Goal: Information Seeking & Learning: Find contact information

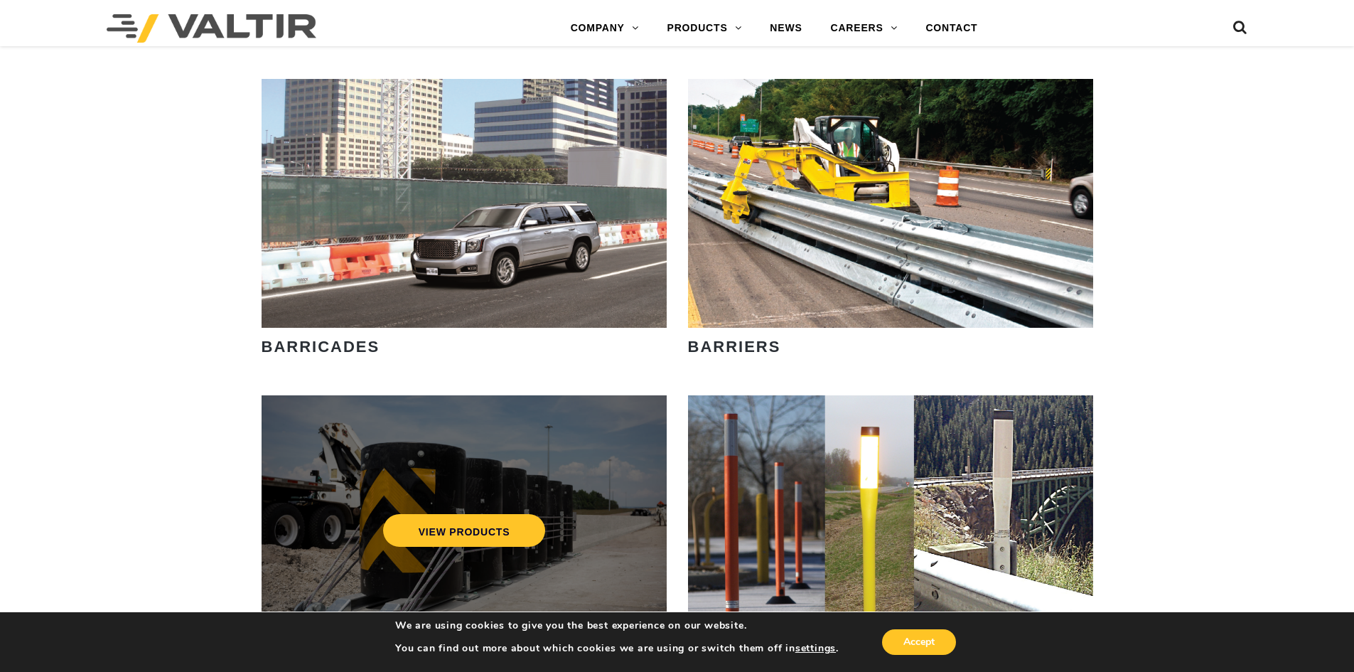
scroll to position [1279, 0]
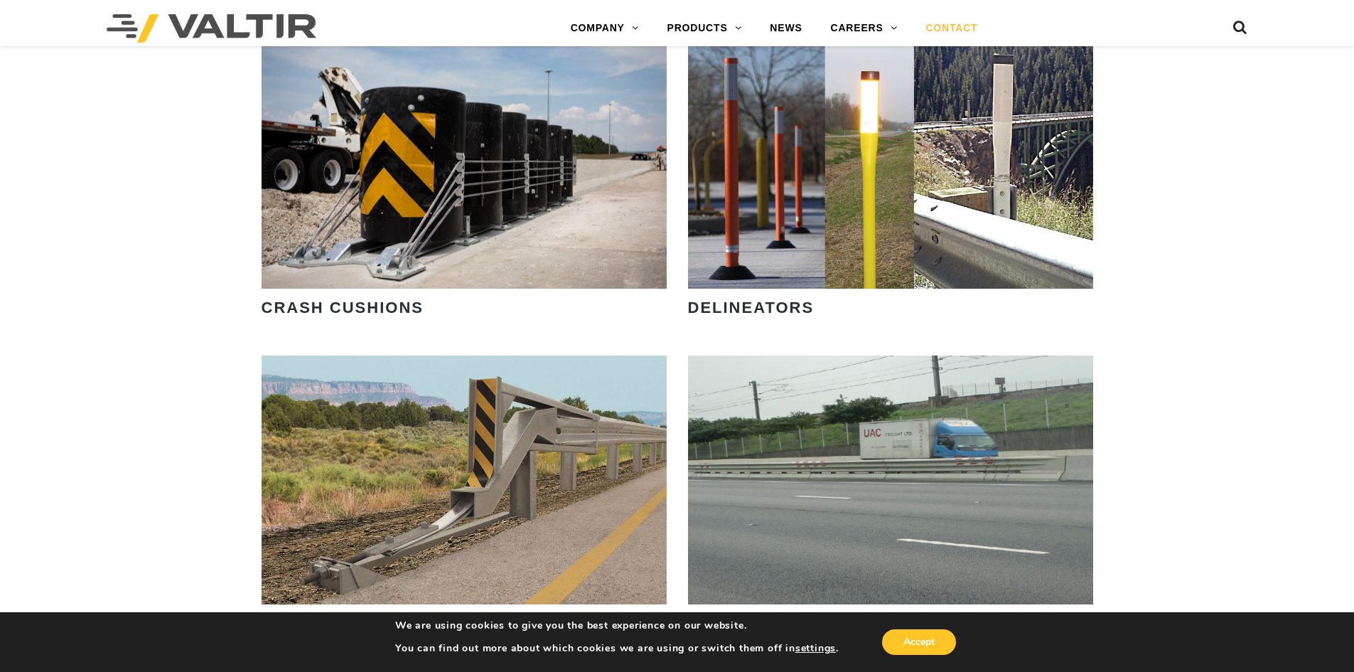
click at [952, 20] on link "CONTACT" at bounding box center [951, 28] width 80 height 28
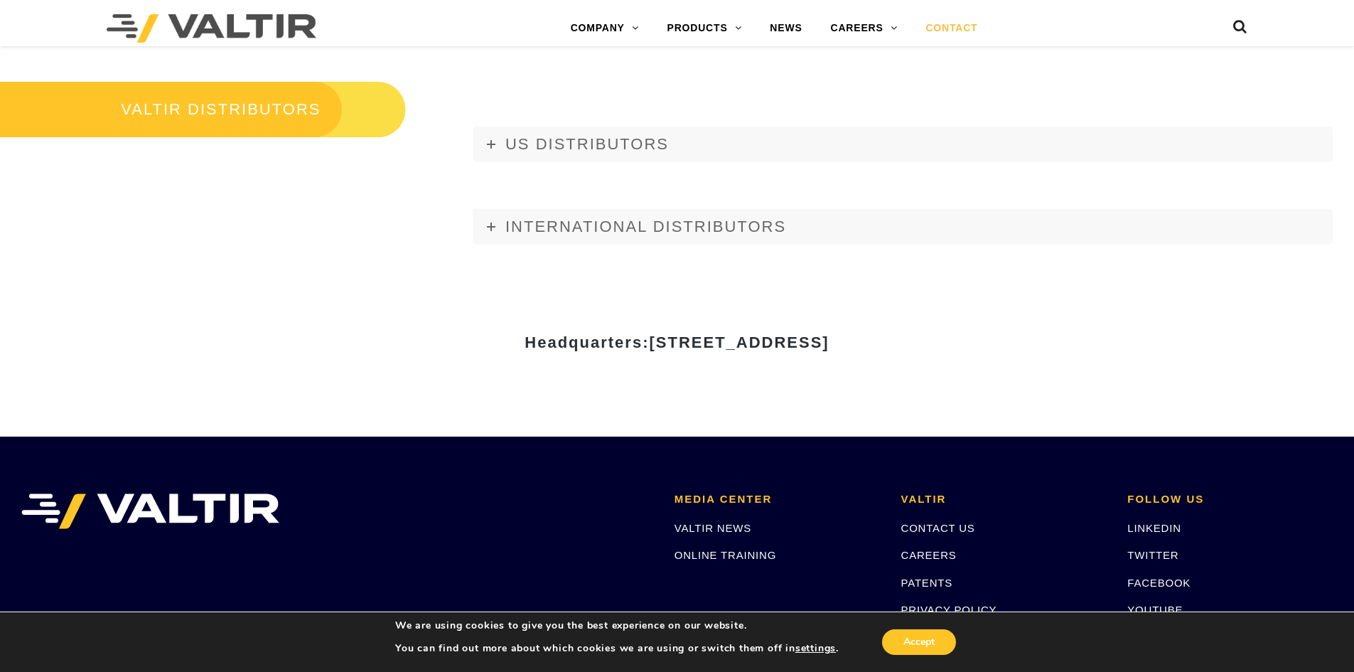
scroll to position [1956, 0]
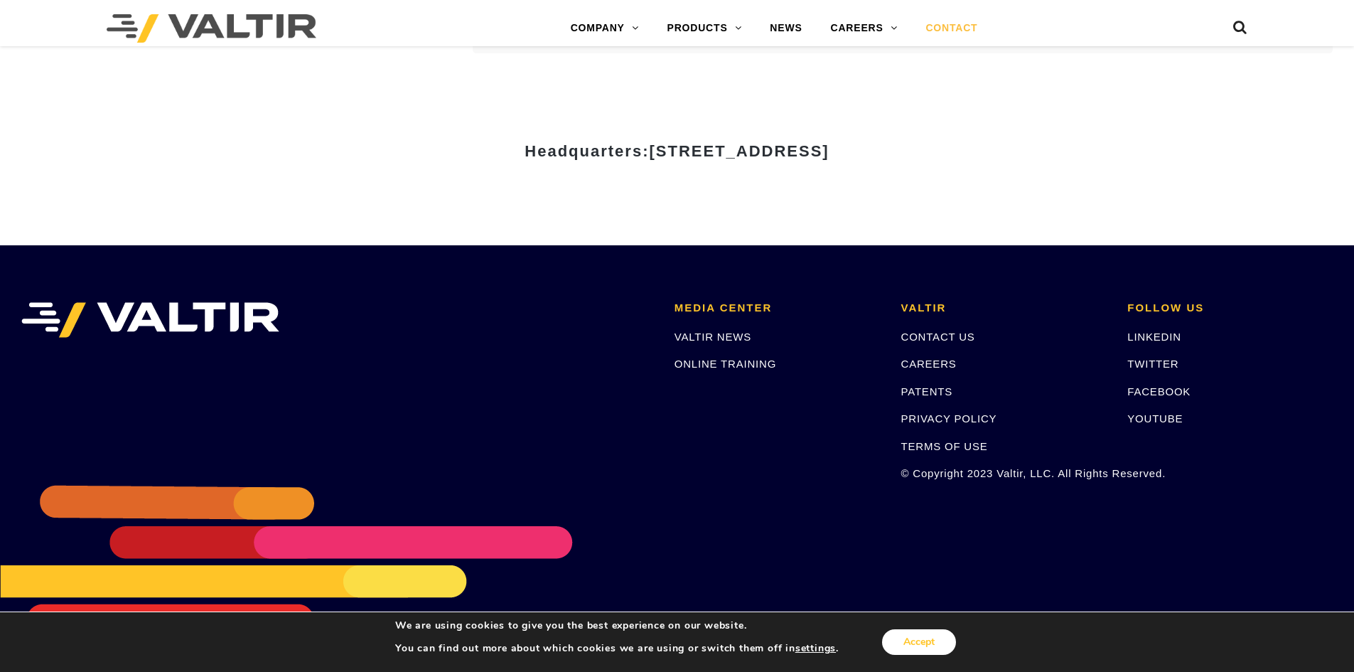
click at [921, 649] on button "Accept" at bounding box center [919, 642] width 74 height 26
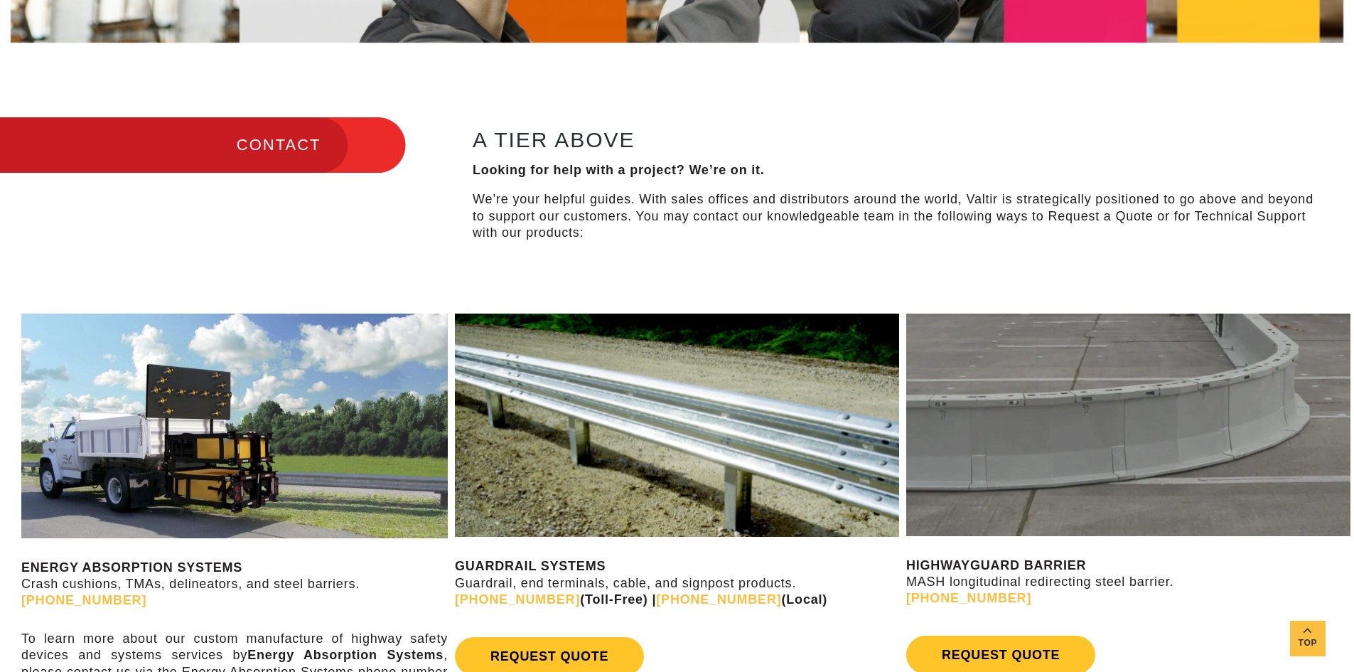
scroll to position [0, 0]
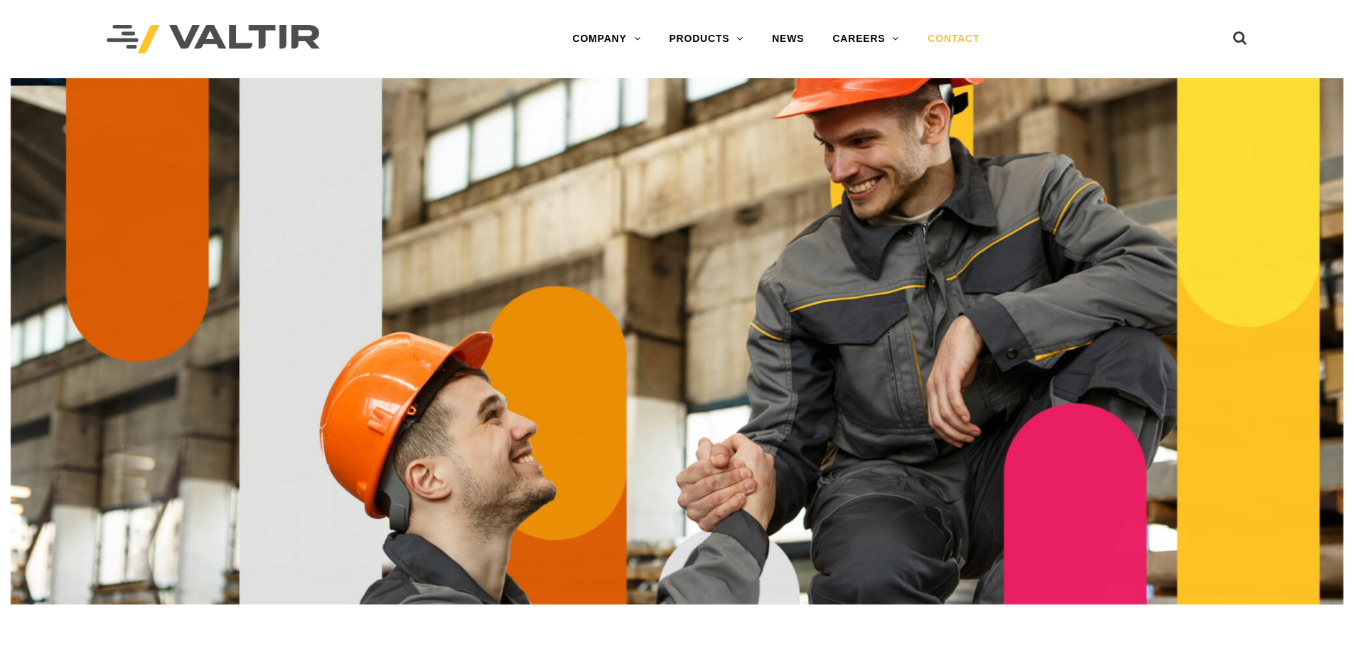
drag, startPoint x: 759, startPoint y: 435, endPoint x: 531, endPoint y: 193, distance: 332.9
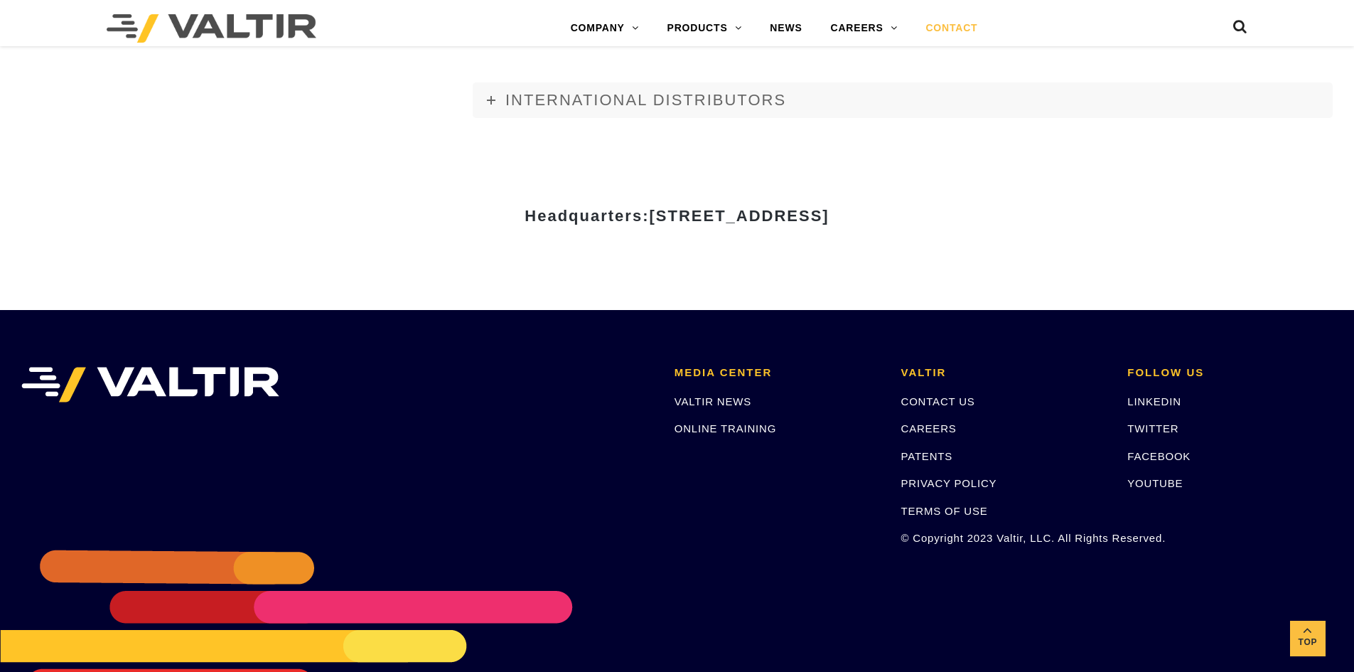
scroll to position [1814, 0]
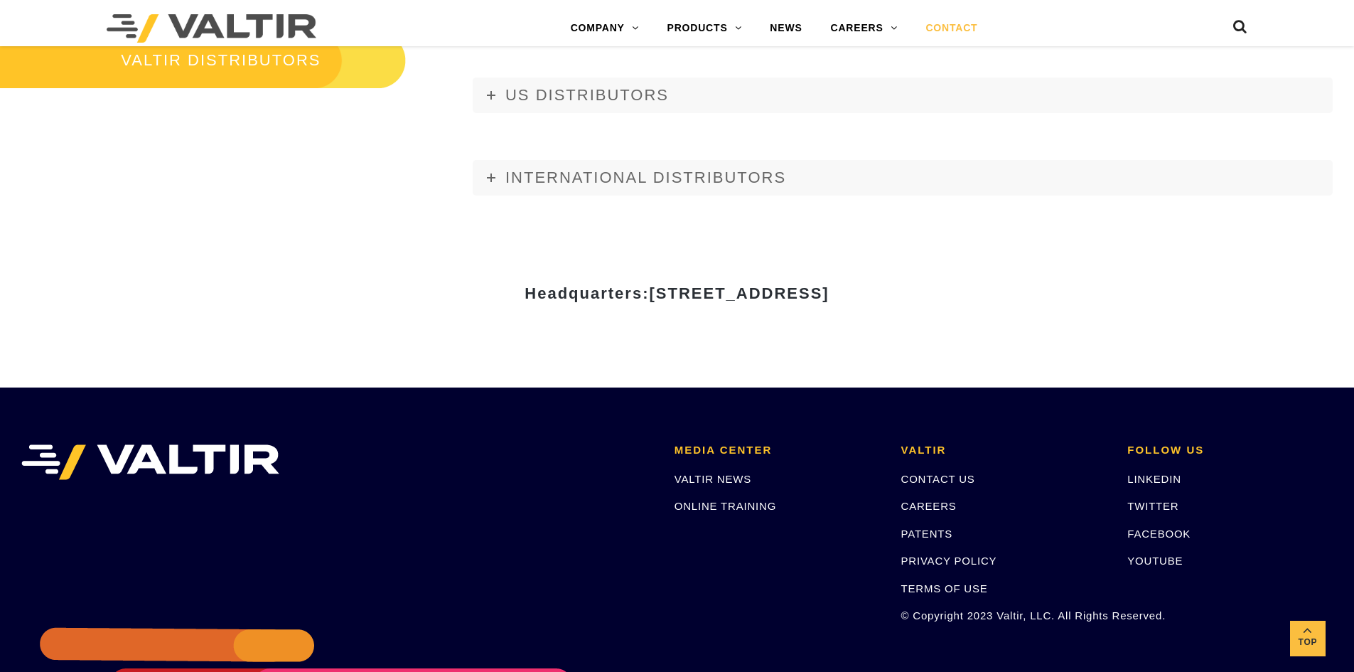
drag, startPoint x: 1034, startPoint y: 283, endPoint x: 710, endPoint y: 291, distance: 323.5
click at [710, 291] on div "Headquarters: [STREET_ADDRESS]" at bounding box center [678, 288] width 832 height 28
click at [1014, 315] on div "Headquarters: [STREET_ADDRESS]" at bounding box center [677, 298] width 853 height 49
drag, startPoint x: 994, startPoint y: 299, endPoint x: 810, endPoint y: 294, distance: 184.2
click at [810, 294] on div "Headquarters: [STREET_ADDRESS]" at bounding box center [677, 298] width 853 height 49
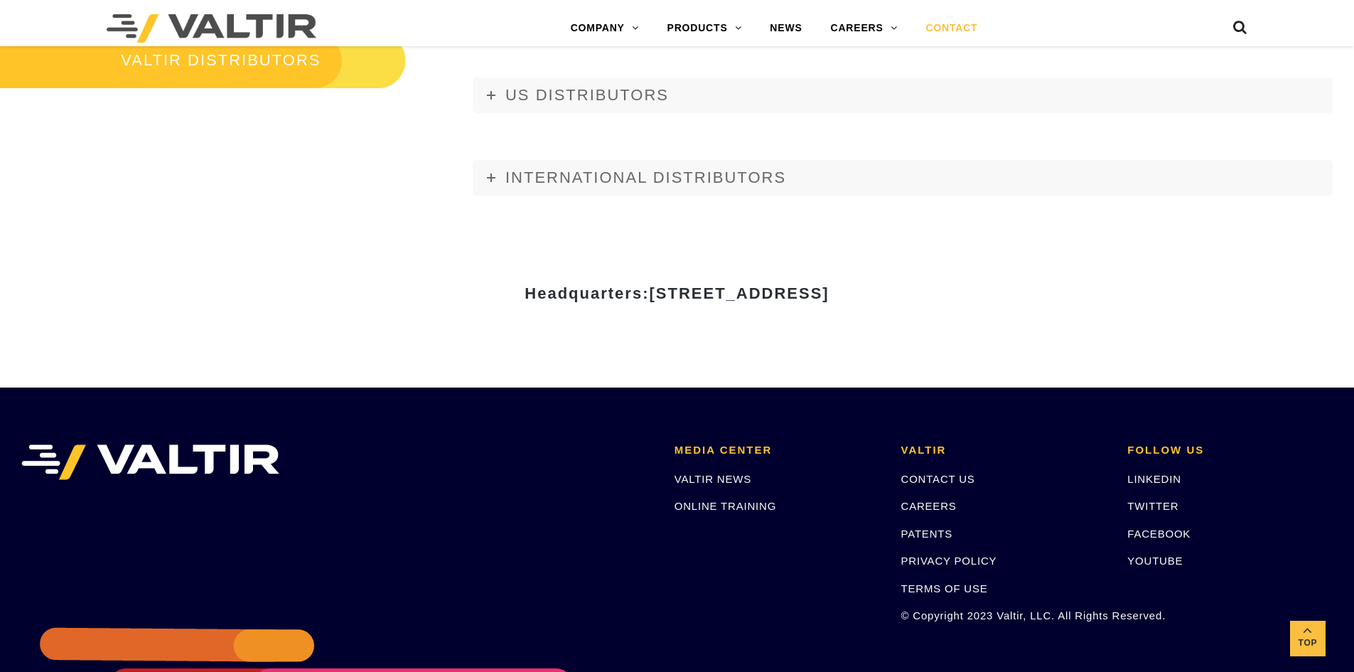
drag, startPoint x: 810, startPoint y: 294, endPoint x: 709, endPoint y: 353, distance: 116.3
click at [662, 356] on div "Headquarters: [STREET_ADDRESS]" at bounding box center [677, 298] width 853 height 177
drag, startPoint x: 821, startPoint y: 291, endPoint x: 529, endPoint y: 296, distance: 292.2
click at [518, 296] on h3 "Headquarters: [STREET_ADDRESS]" at bounding box center [678, 293] width 832 height 17
